Goal: Navigation & Orientation: Understand site structure

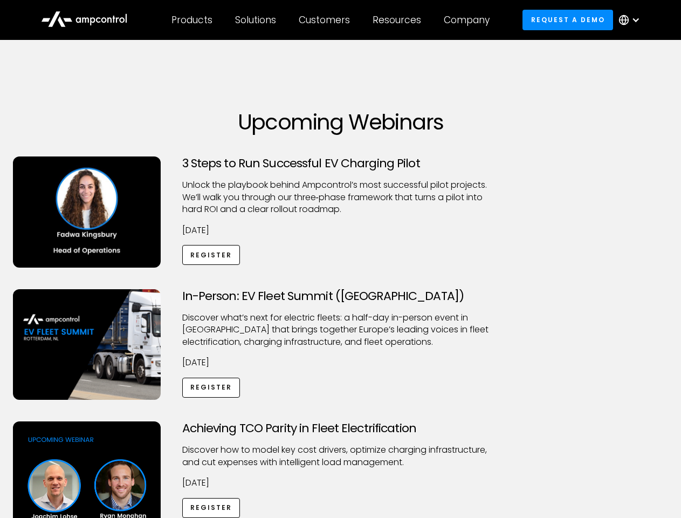
click at [332, 20] on div "Customers" at bounding box center [324, 20] width 51 height 12
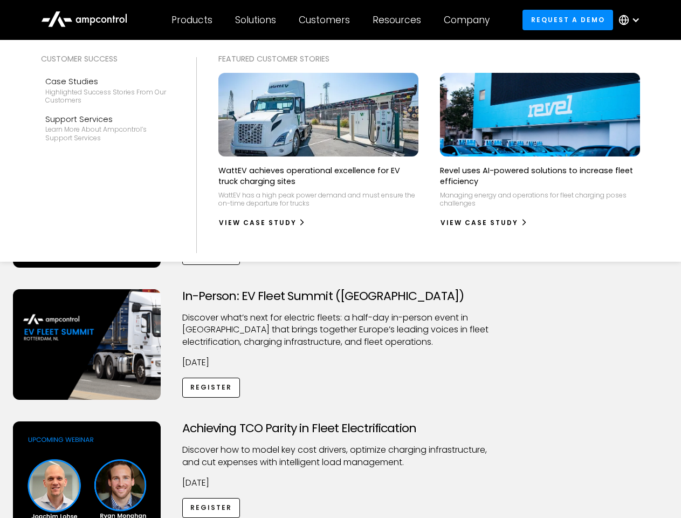
click at [191, 20] on div "Products" at bounding box center [191, 20] width 41 height 12
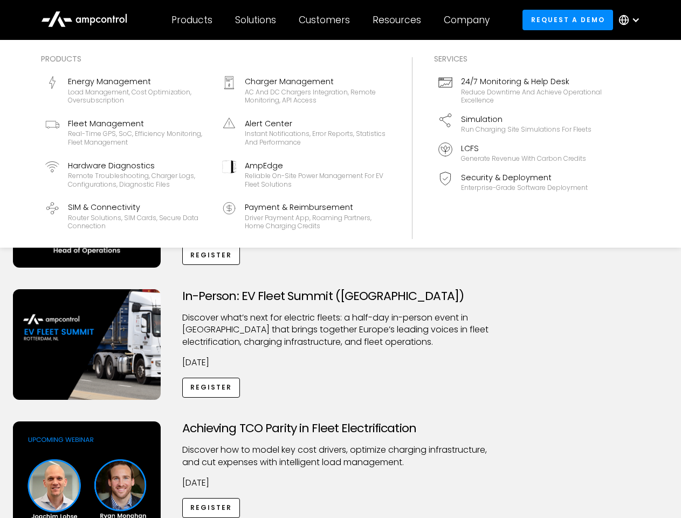
click at [256, 20] on div "Solutions" at bounding box center [255, 20] width 41 height 12
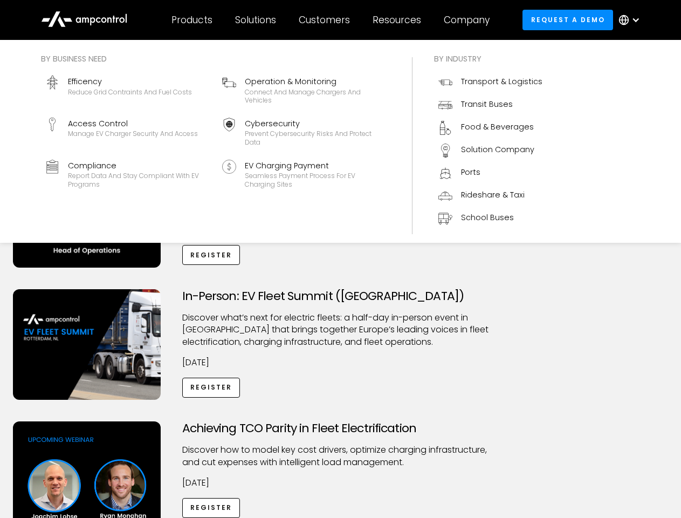
click at [326, 20] on div "Customers" at bounding box center [324, 20] width 51 height 12
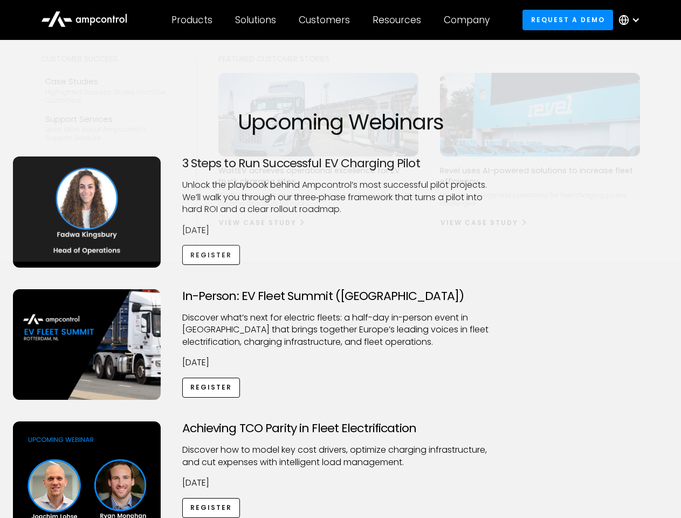
click at [399, 20] on div "Resources" at bounding box center [397, 20] width 49 height 12
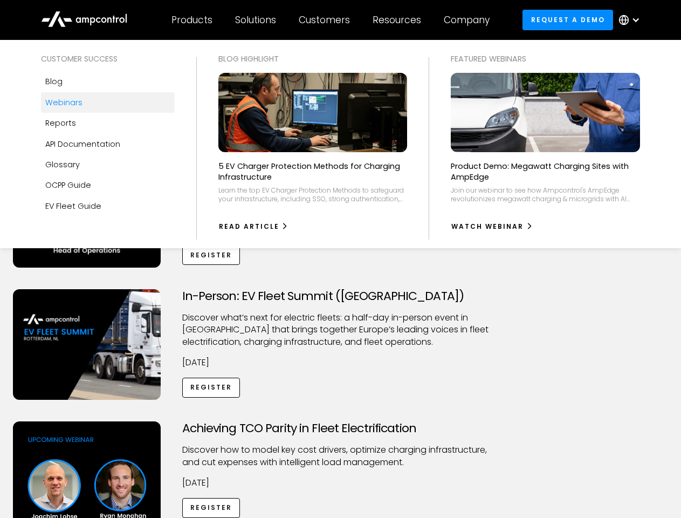
click at [470, 20] on div "Company" at bounding box center [467, 20] width 46 height 12
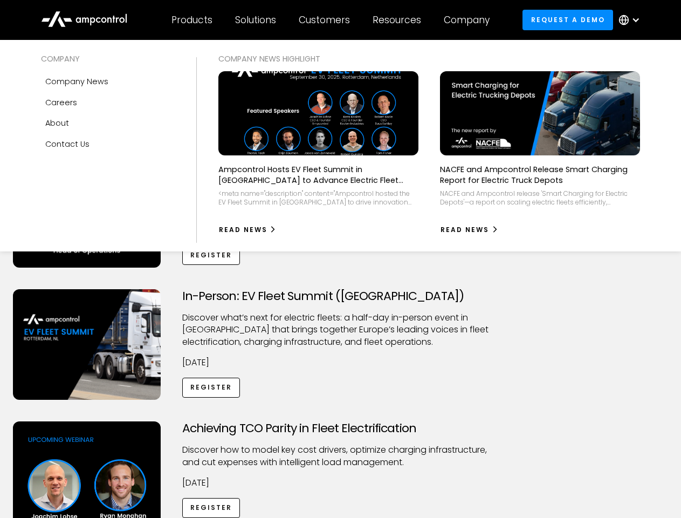
click at [632, 20] on div at bounding box center [635, 20] width 9 height 9
